Goal: Transaction & Acquisition: Download file/media

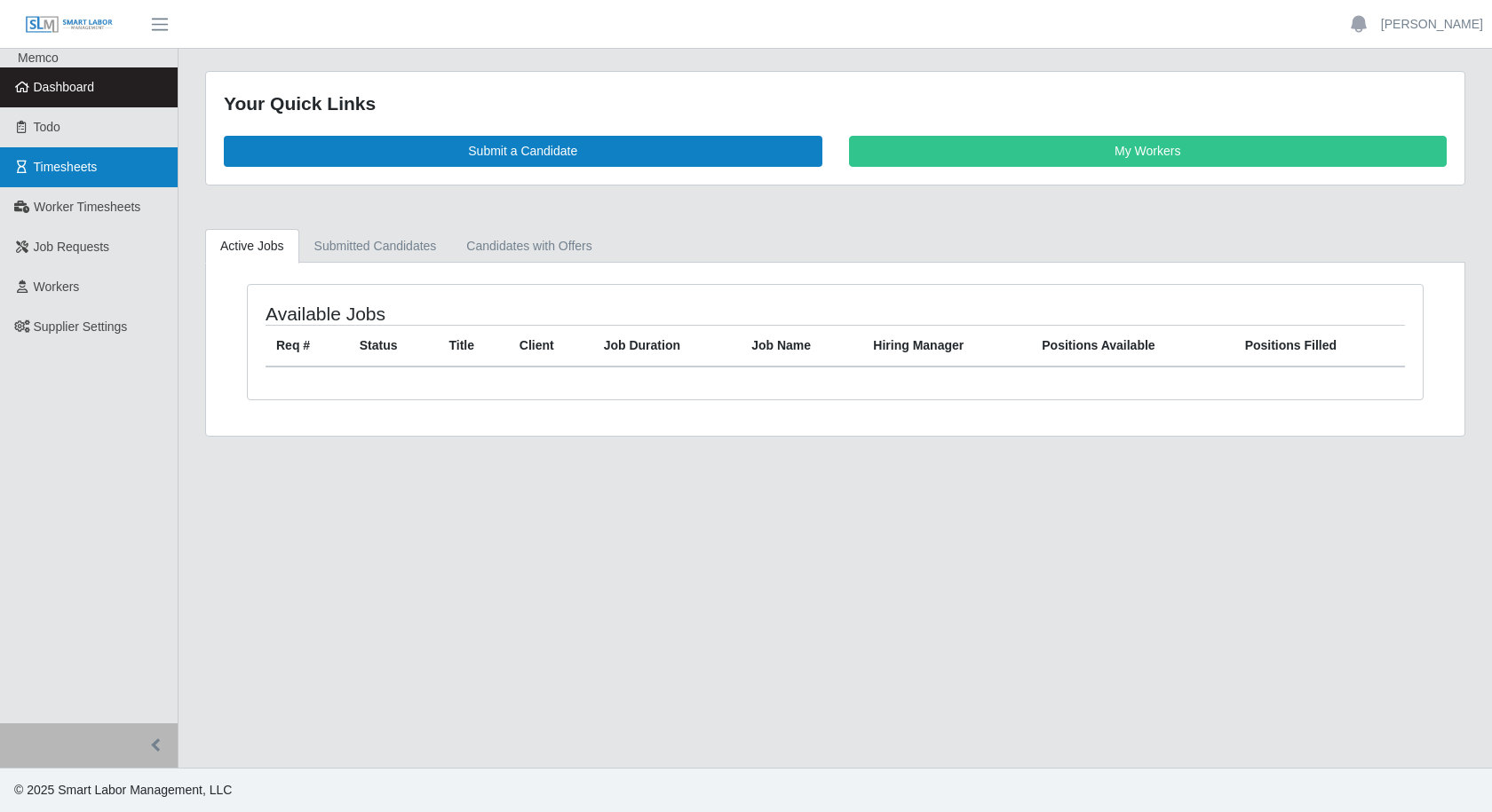
click at [97, 176] on link "Timesheets" at bounding box center [89, 167] width 178 height 40
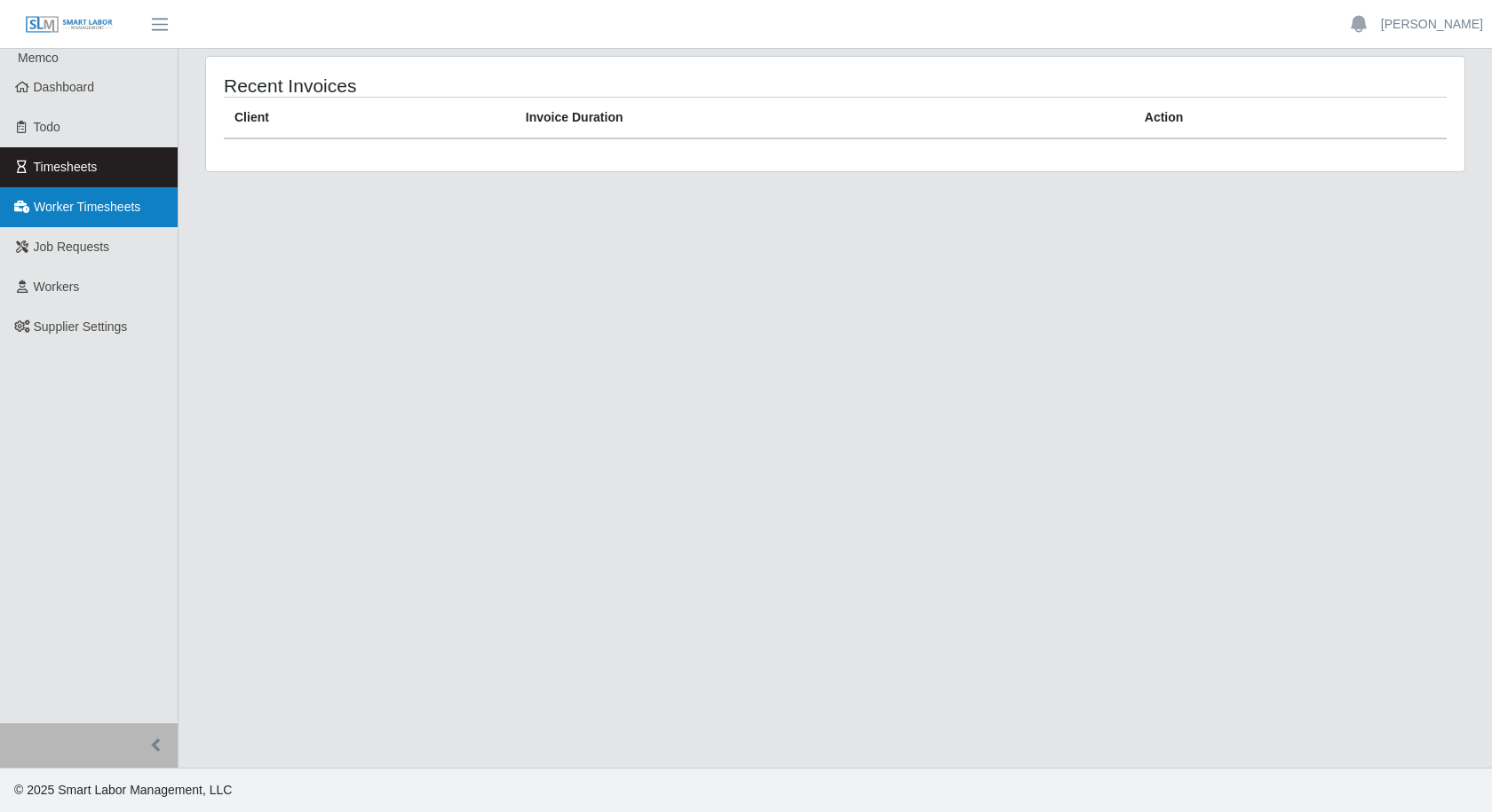
click at [111, 212] on span "Worker Timesheets" at bounding box center [86, 206] width 107 height 14
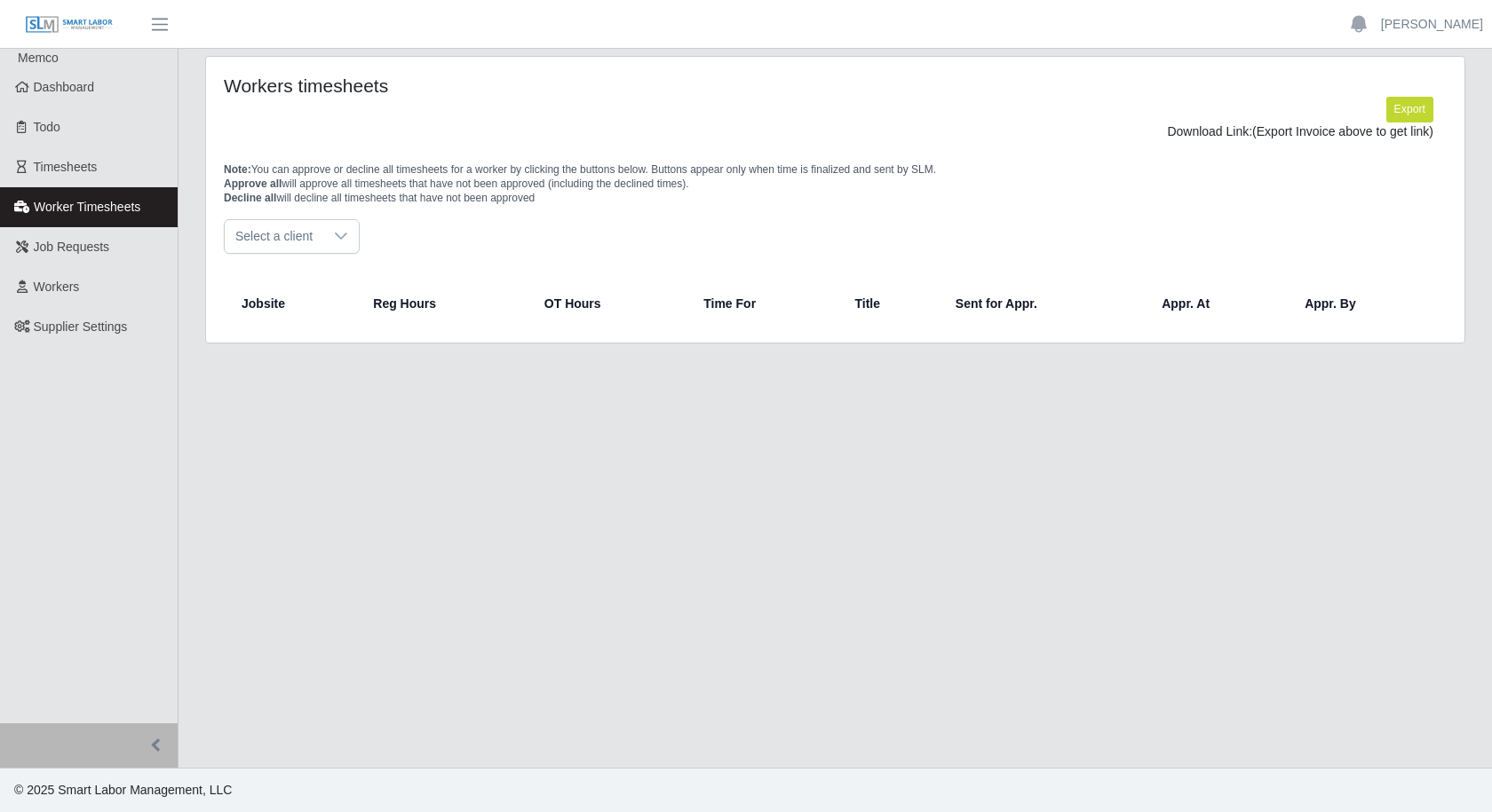
click at [334, 238] on icon at bounding box center [341, 235] width 14 height 14
click at [332, 279] on span "Enterprise Electric LLC." at bounding box center [304, 277] width 131 height 19
click at [1402, 107] on button "Export" at bounding box center [1410, 109] width 47 height 25
click at [1302, 139] on link "https://sm-slm-prod.s3.amazonaws.com/documents/supplier/44/Supplier%20Worker%20…" at bounding box center [1368, 131] width 132 height 14
click at [414, 253] on div at bounding box center [408, 236] width 35 height 32
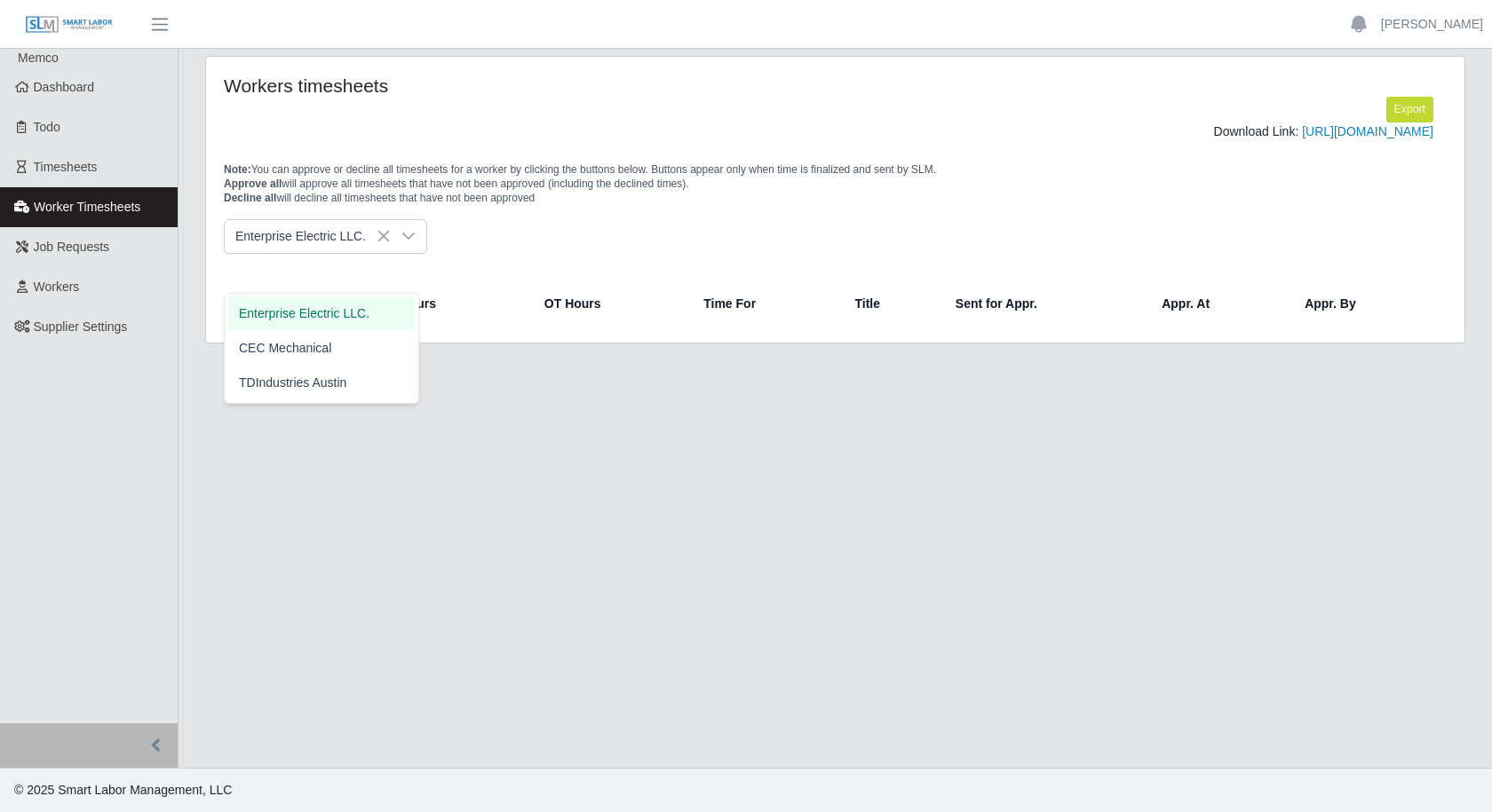
click at [414, 253] on div at bounding box center [408, 236] width 35 height 32
click at [1302, 139] on link "https://sm-slm-prod.s3.amazonaws.com/documents/supplier/44/Supplier%20Worker%20…" at bounding box center [1368, 131] width 132 height 14
